Goal: Task Accomplishment & Management: Manage account settings

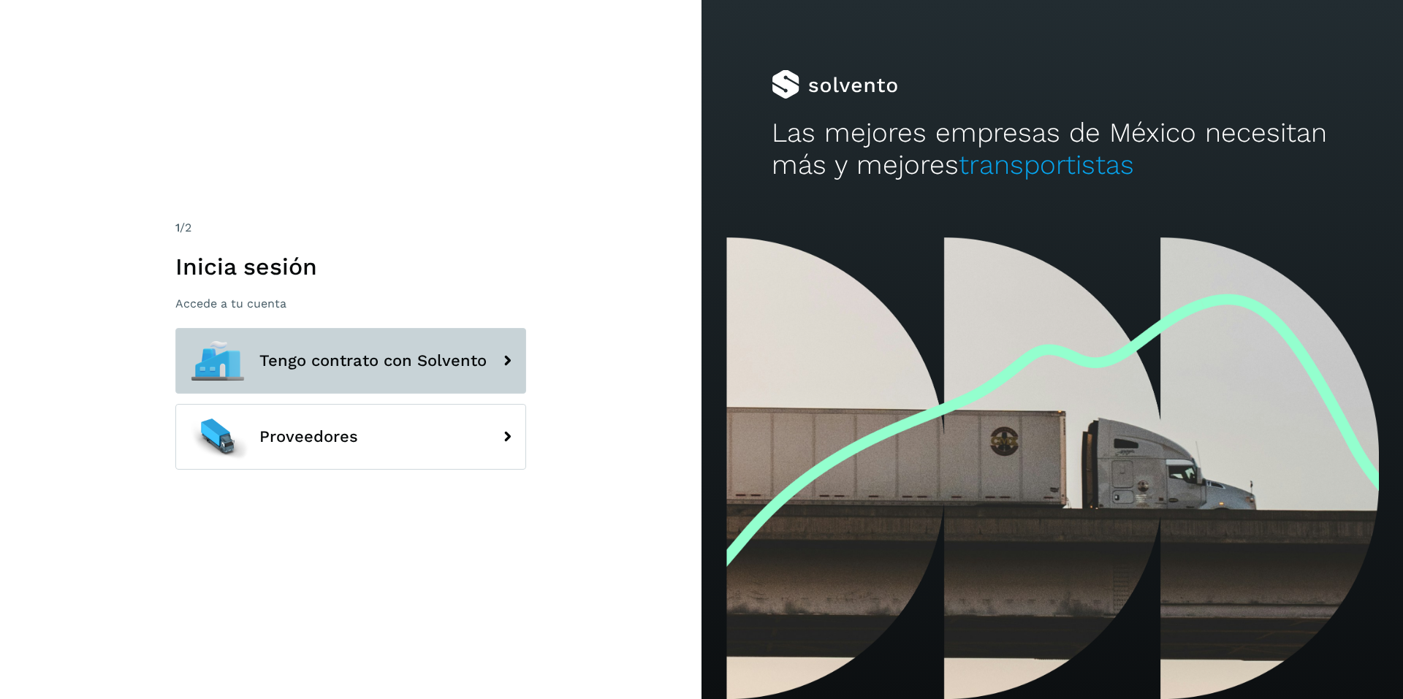
click at [311, 356] on span "Tengo contrato con Solvento" at bounding box center [372, 361] width 227 height 18
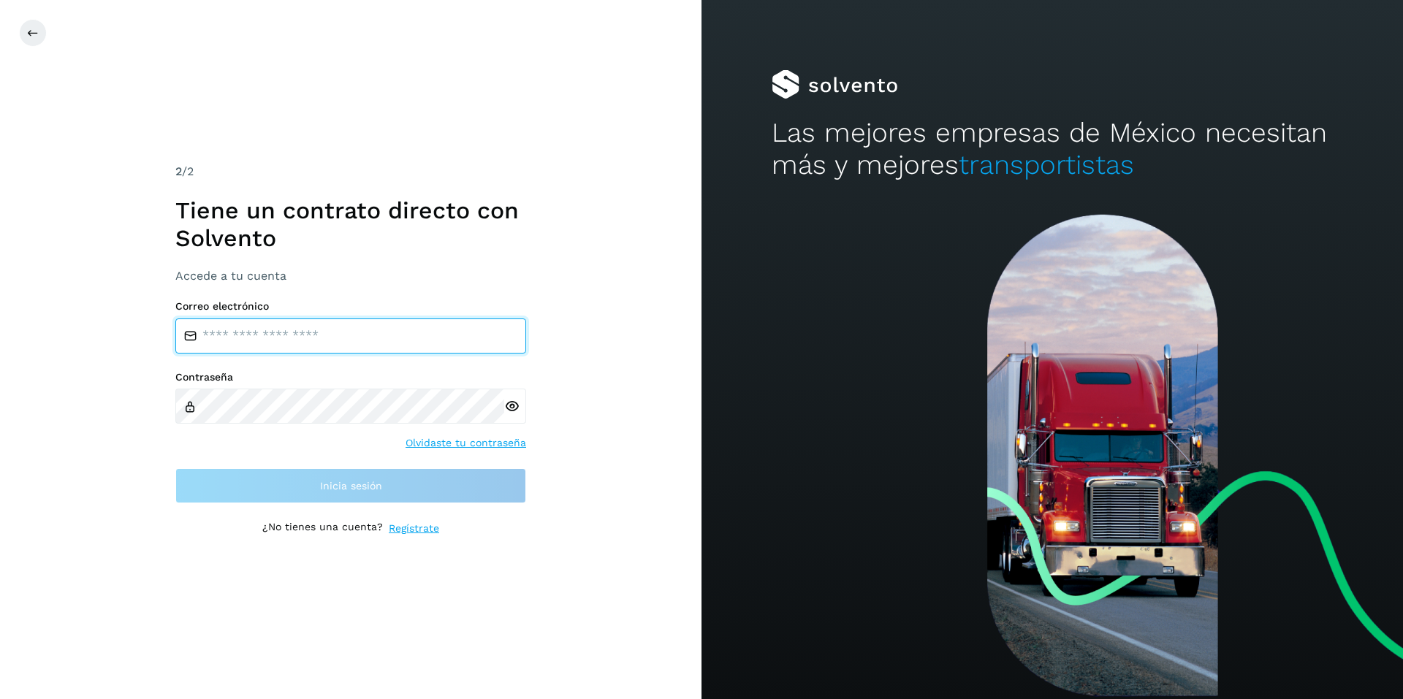
type input "**********"
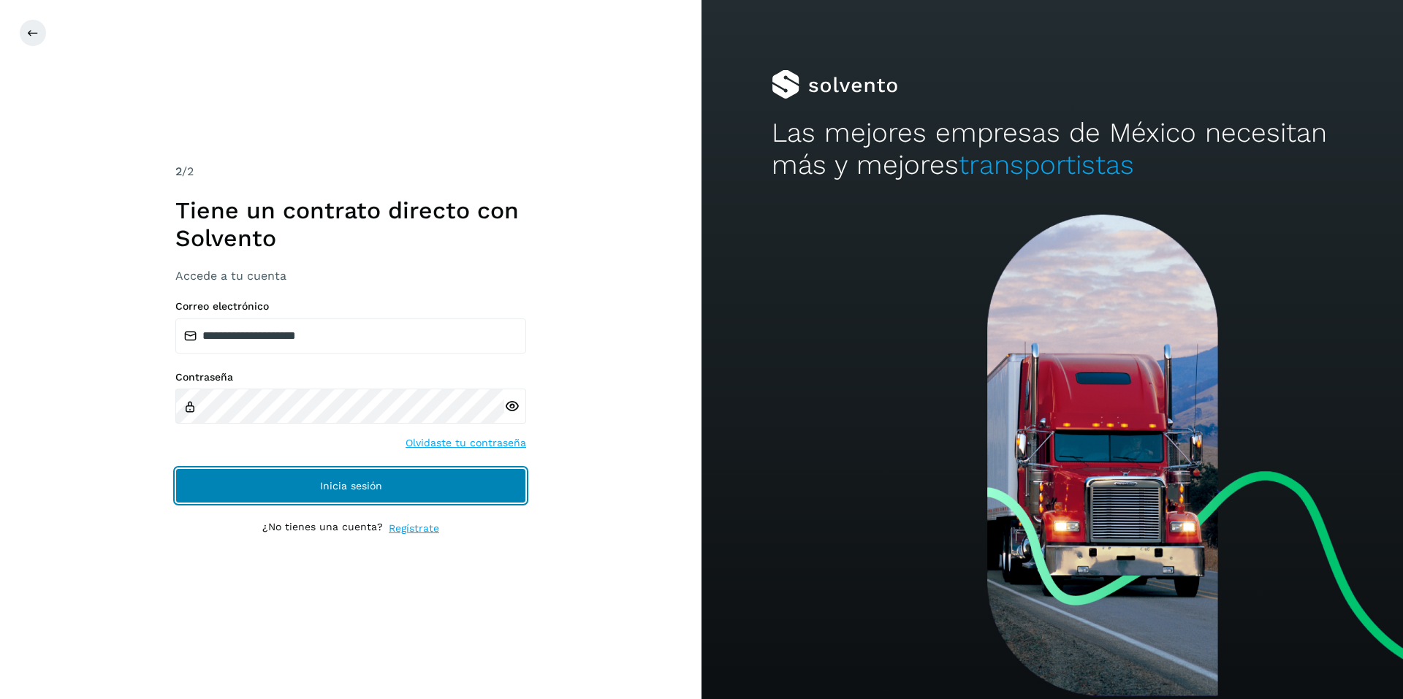
click at [340, 479] on button "Inicia sesión" at bounding box center [350, 485] width 351 height 35
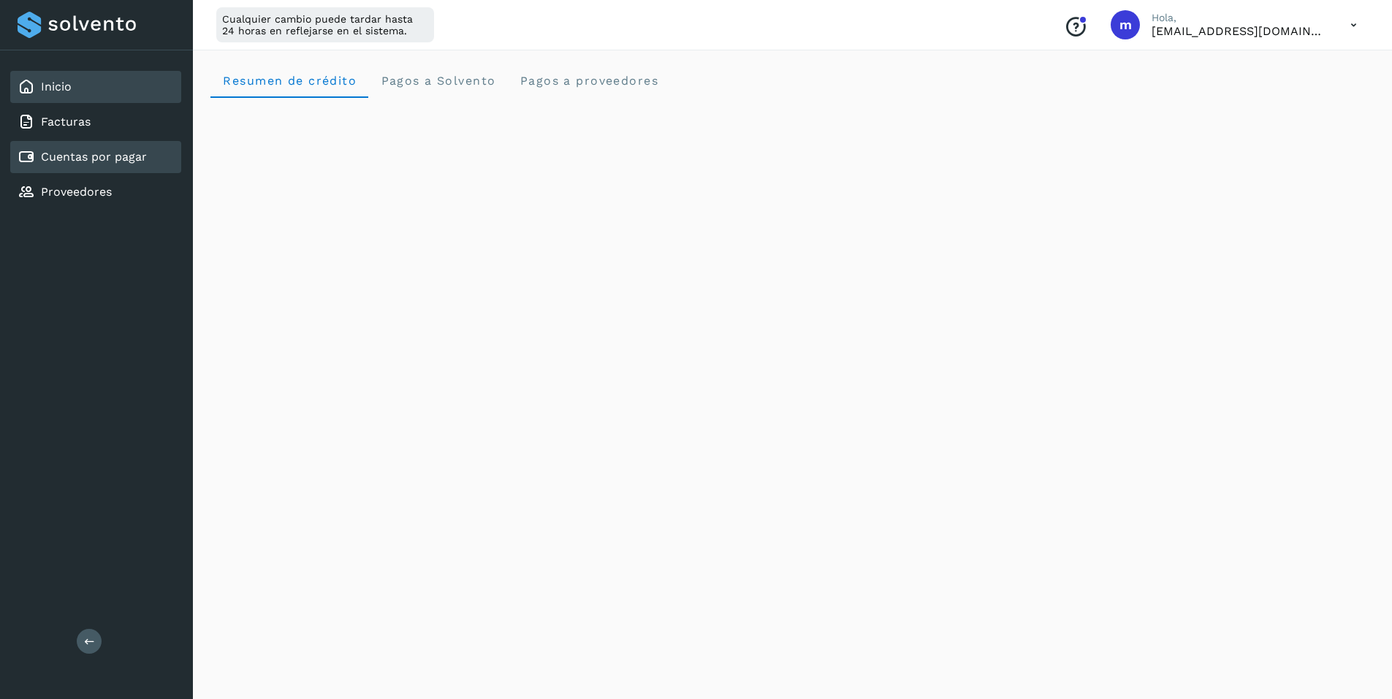
click at [84, 154] on link "Cuentas por pagar" at bounding box center [94, 157] width 106 height 14
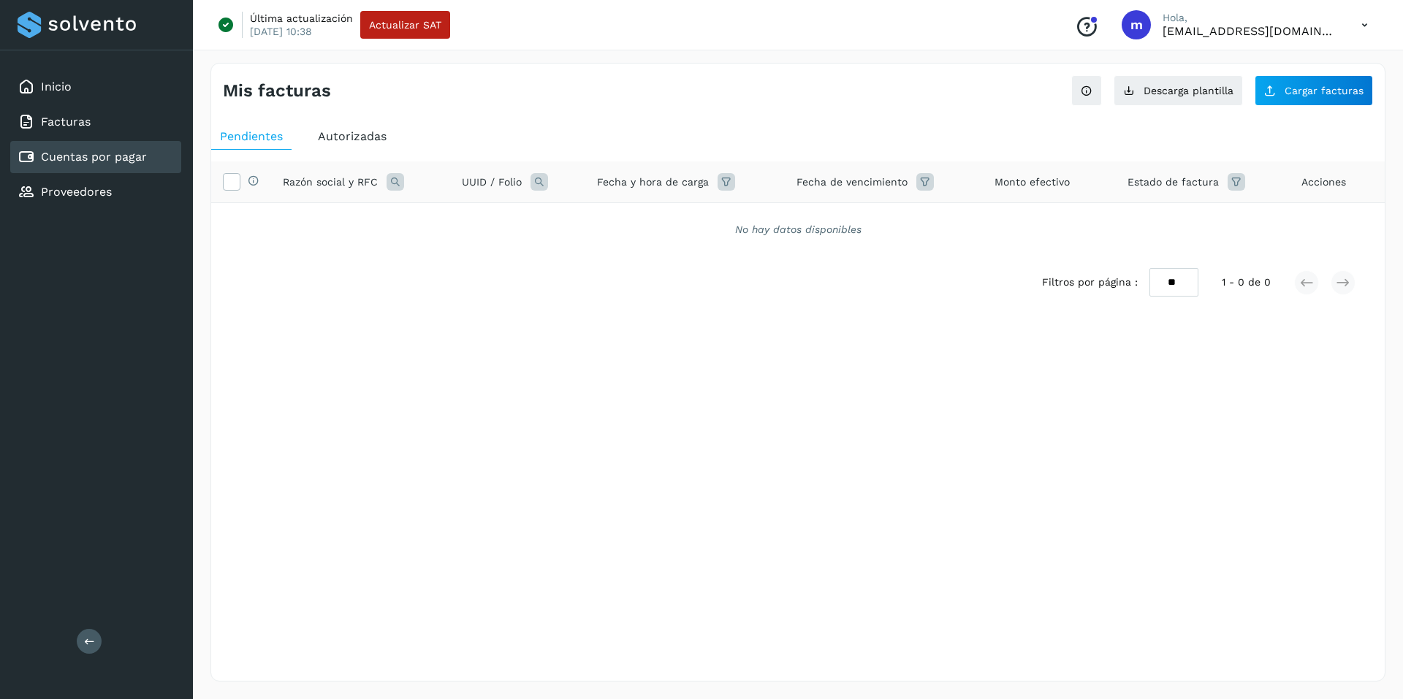
click at [348, 137] on span "Autorizadas" at bounding box center [352, 136] width 69 height 14
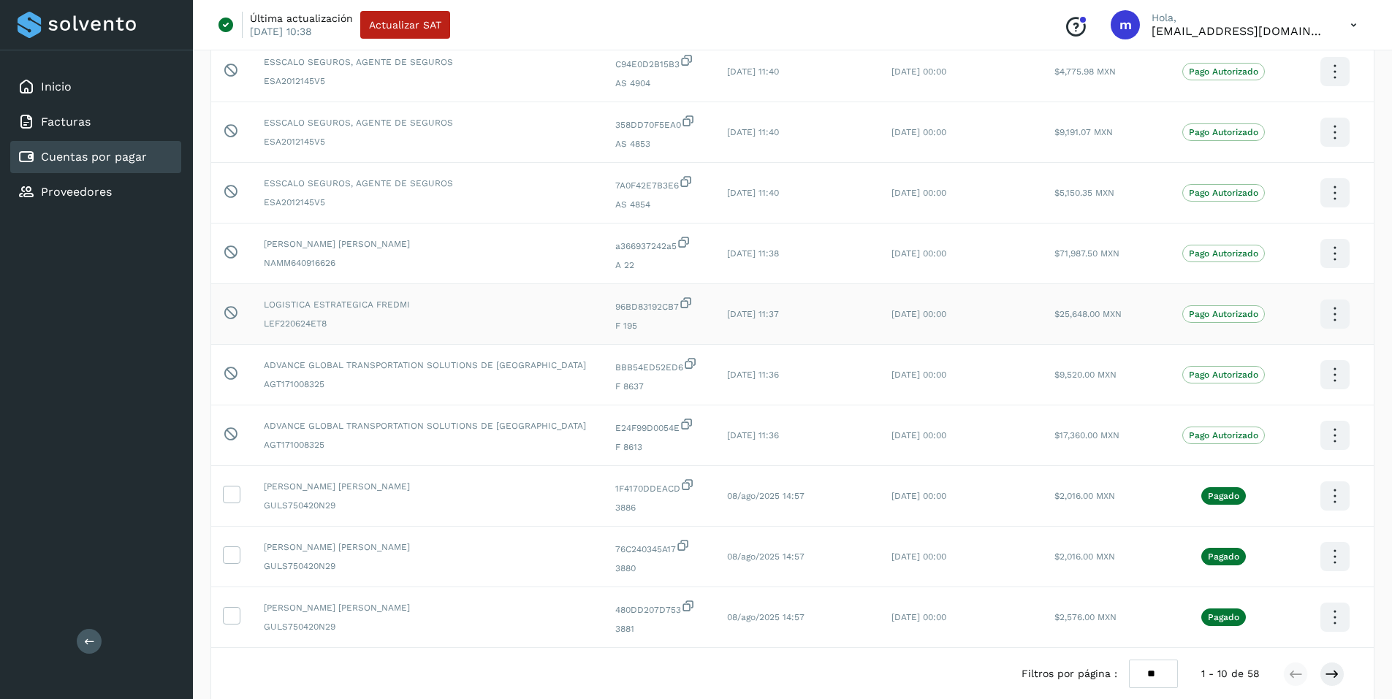
scroll to position [15, 0]
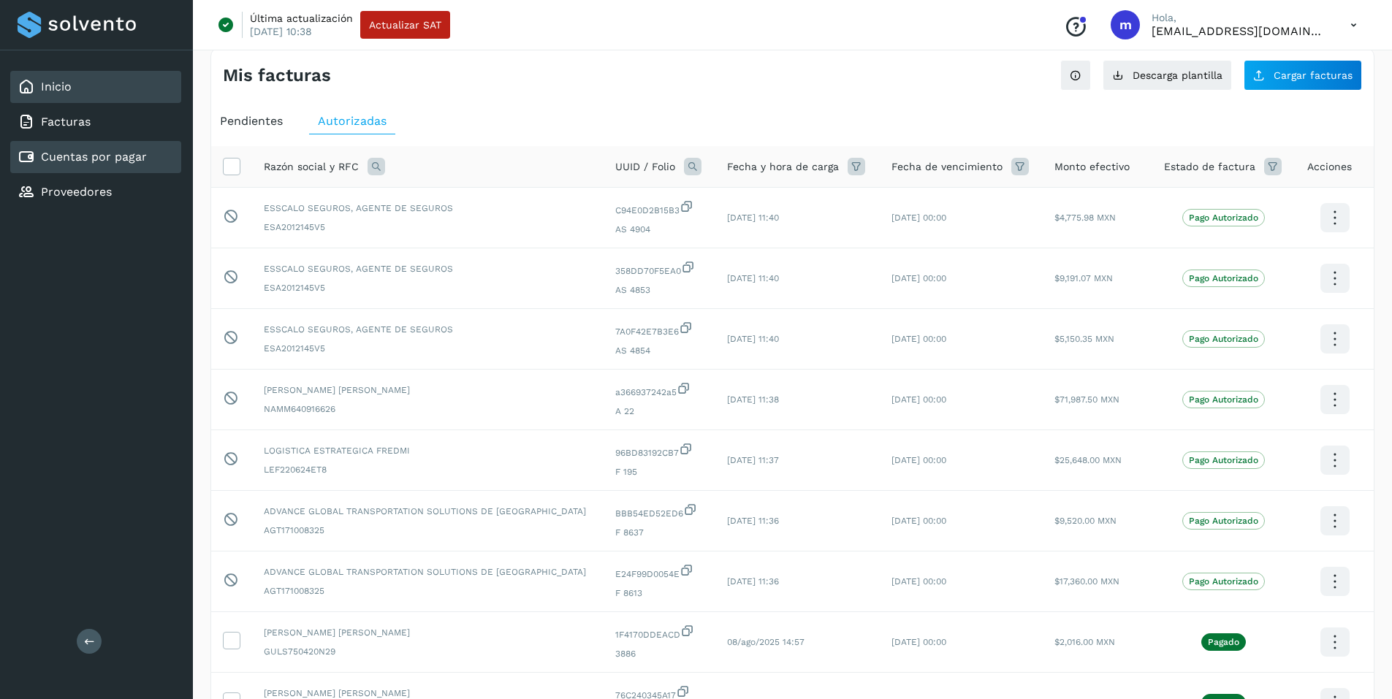
click at [66, 87] on link "Inicio" at bounding box center [56, 87] width 31 height 14
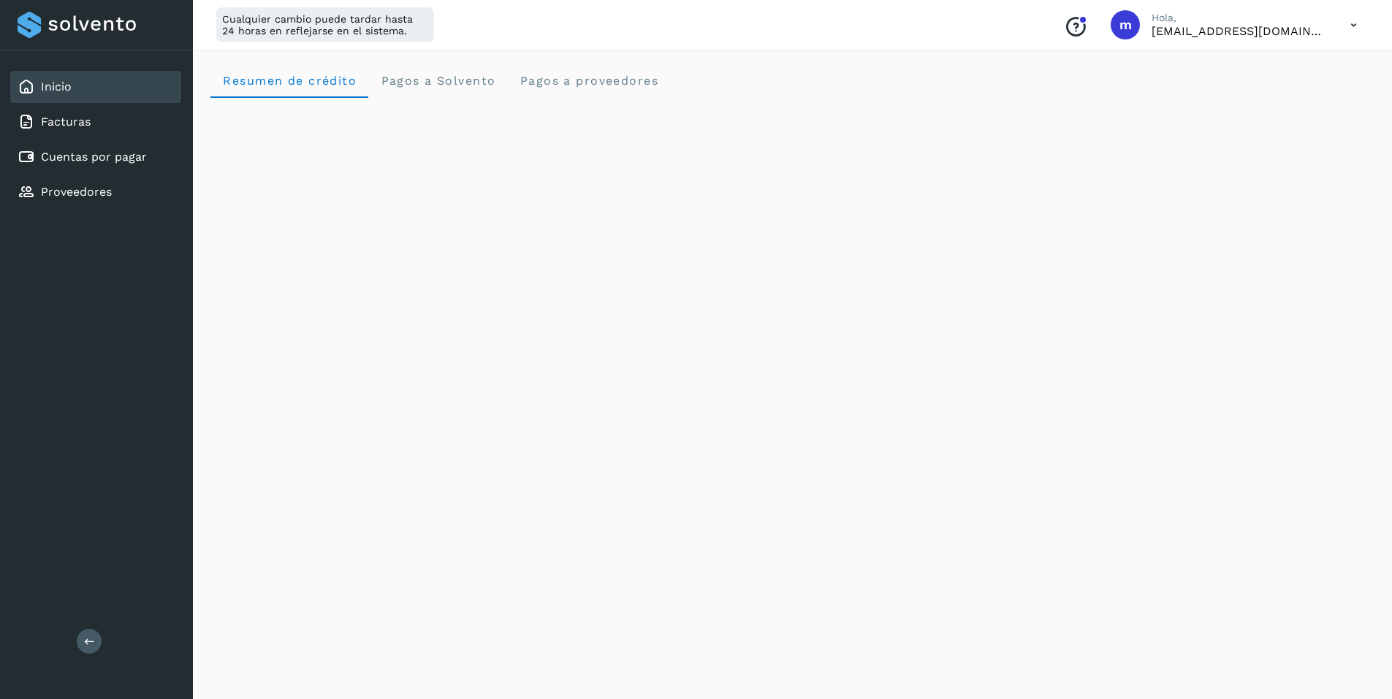
click at [1351, 26] on icon at bounding box center [1354, 25] width 30 height 30
click at [1255, 97] on div "Cerrar sesión" at bounding box center [1281, 94] width 174 height 28
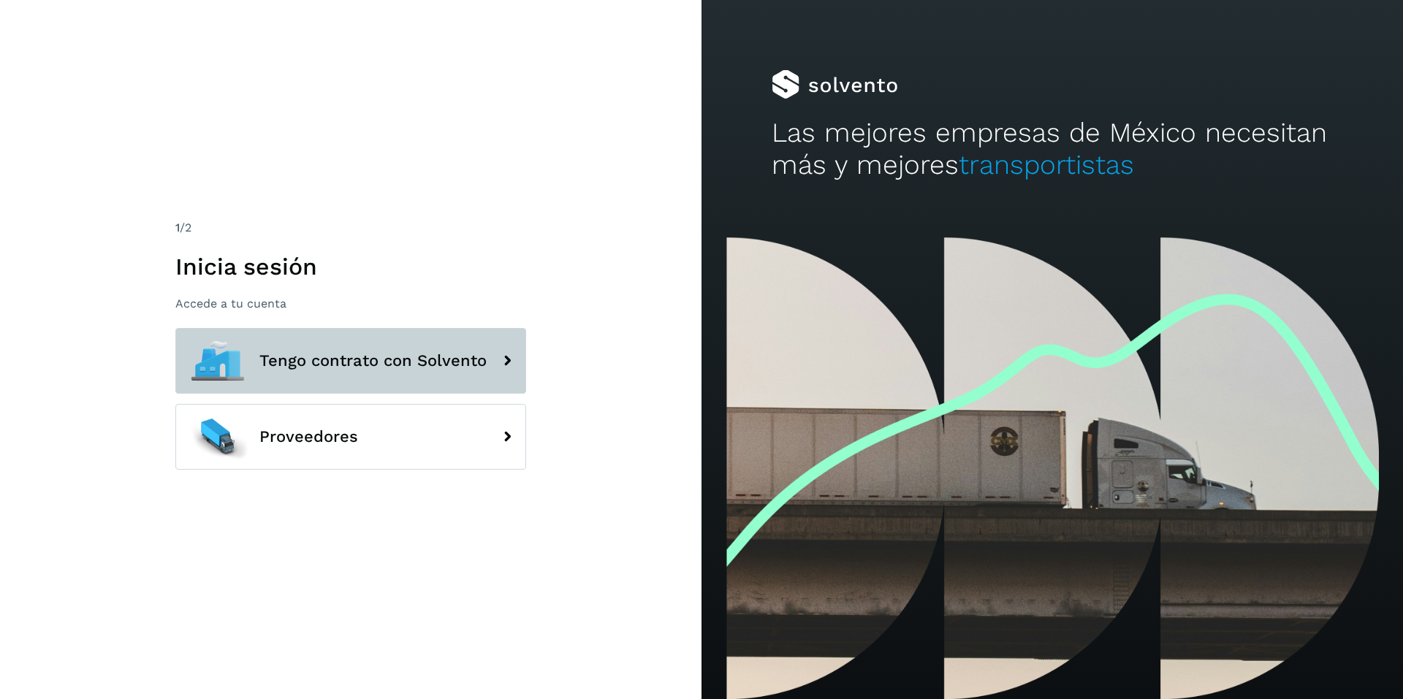
click at [316, 359] on span "Tengo contrato con Solvento" at bounding box center [372, 361] width 227 height 18
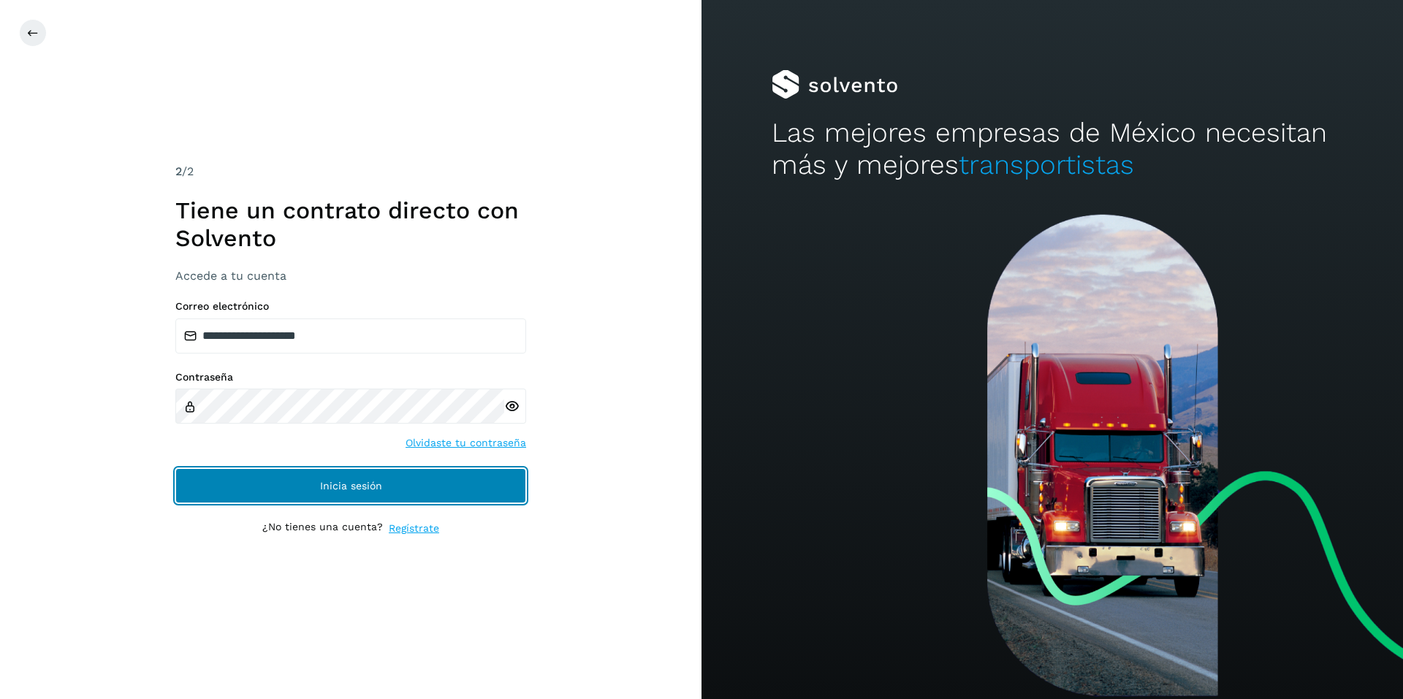
click at [344, 476] on button "Inicia sesión" at bounding box center [350, 485] width 351 height 35
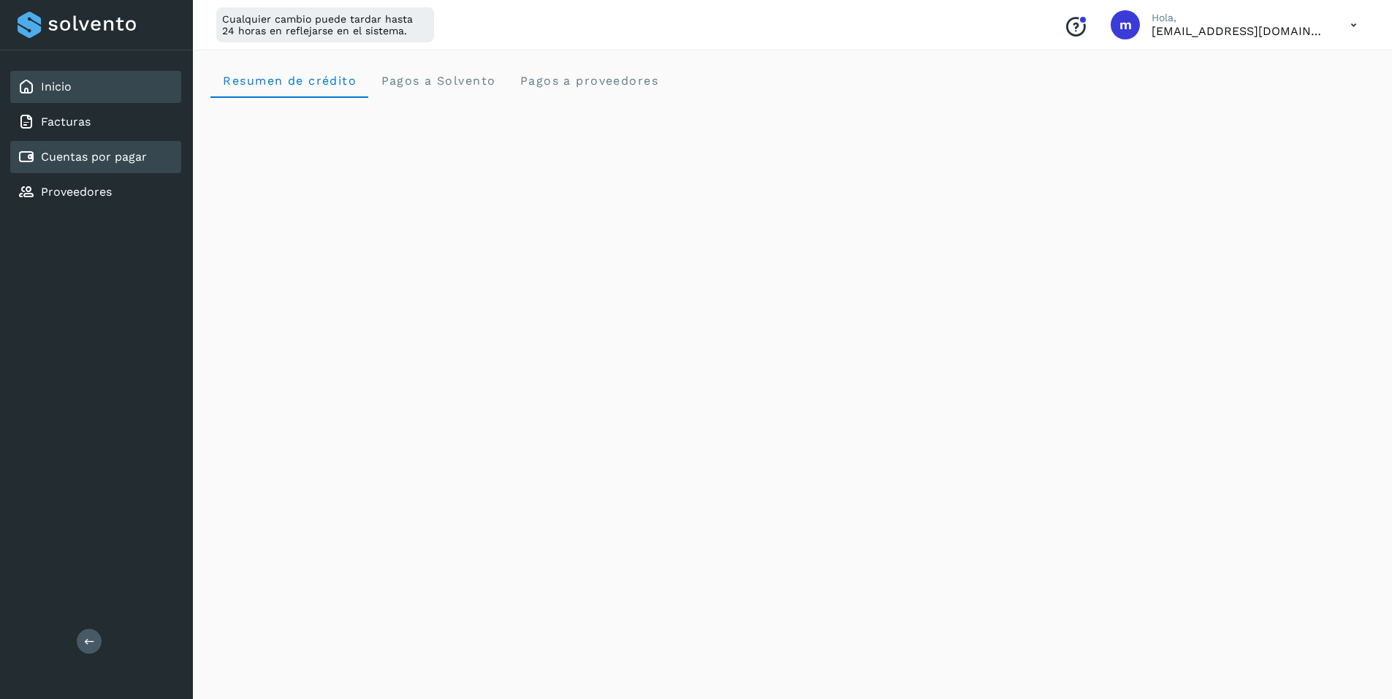
click at [88, 161] on link "Cuentas por pagar" at bounding box center [94, 157] width 106 height 14
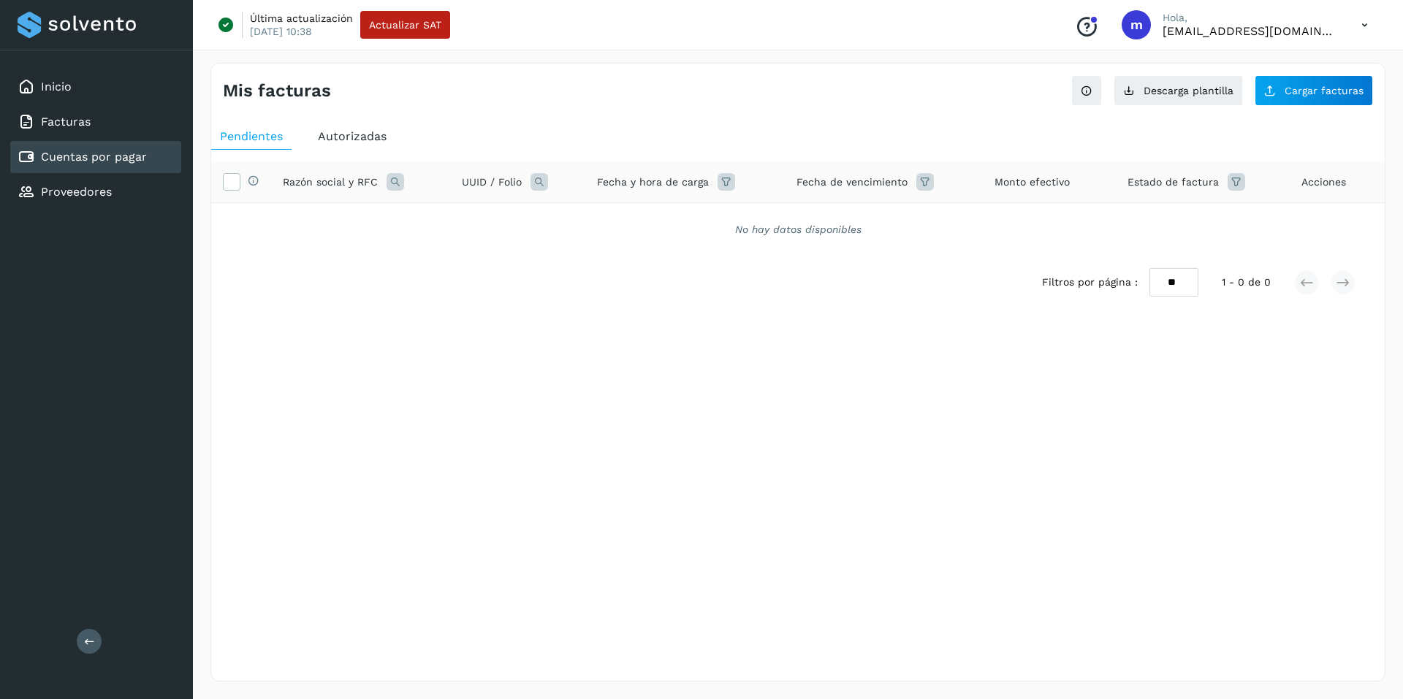
click at [361, 132] on span "Autorizadas" at bounding box center [352, 136] width 69 height 14
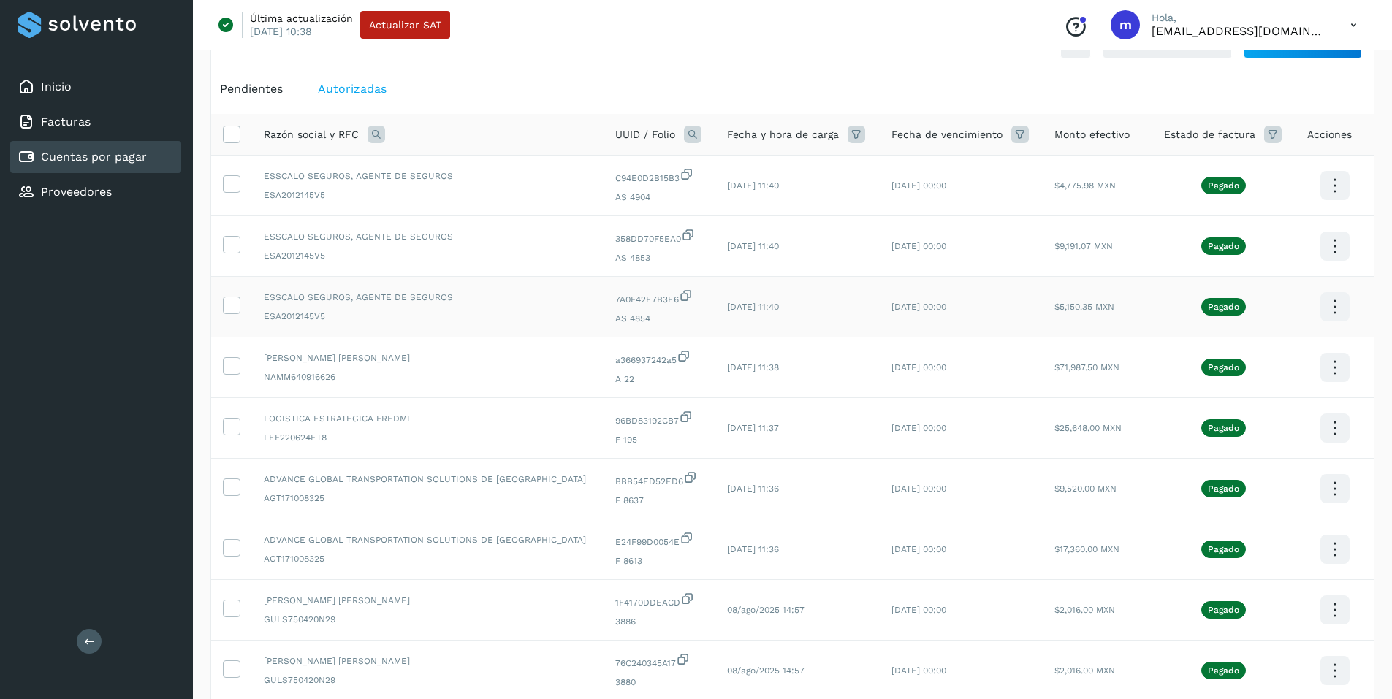
scroll to position [73, 0]
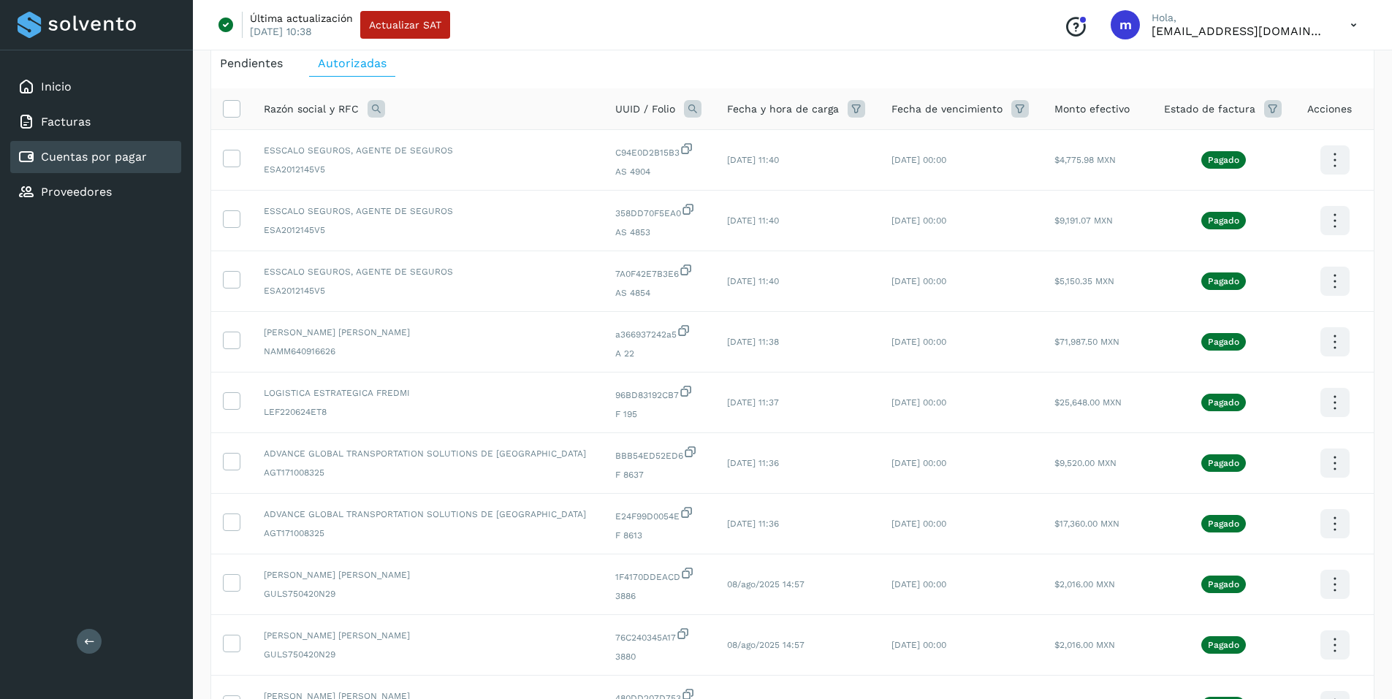
click at [1351, 25] on icon at bounding box center [1354, 25] width 30 height 30
click at [1291, 91] on div "Cerrar sesión" at bounding box center [1281, 94] width 174 height 28
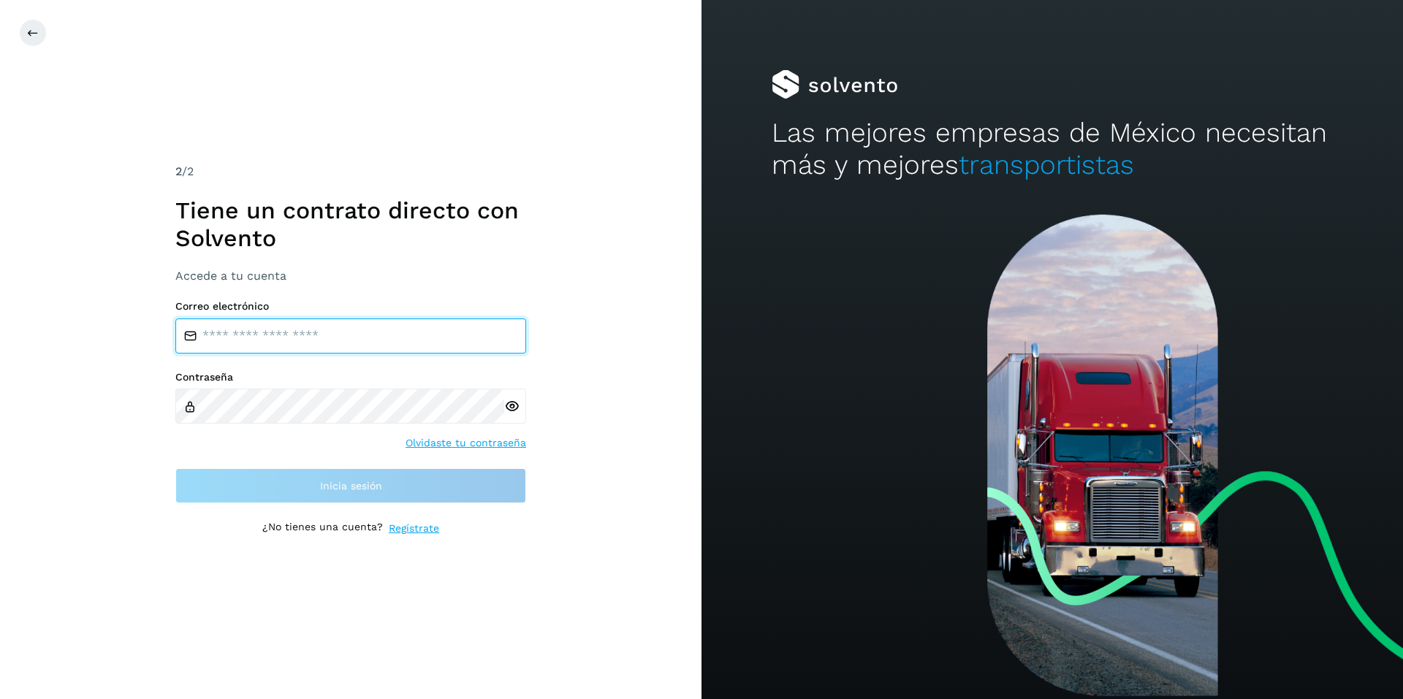
type input "**********"
